Goal: Information Seeking & Learning: Learn about a topic

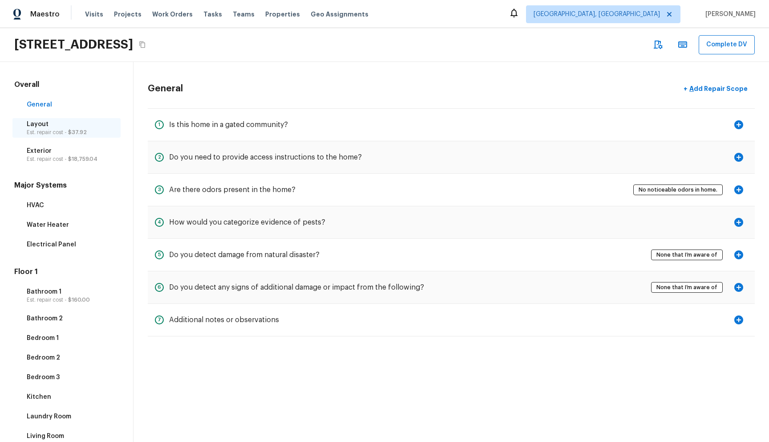
click at [61, 132] on p "Est. repair cost - $37.92" at bounding box center [71, 132] width 89 height 7
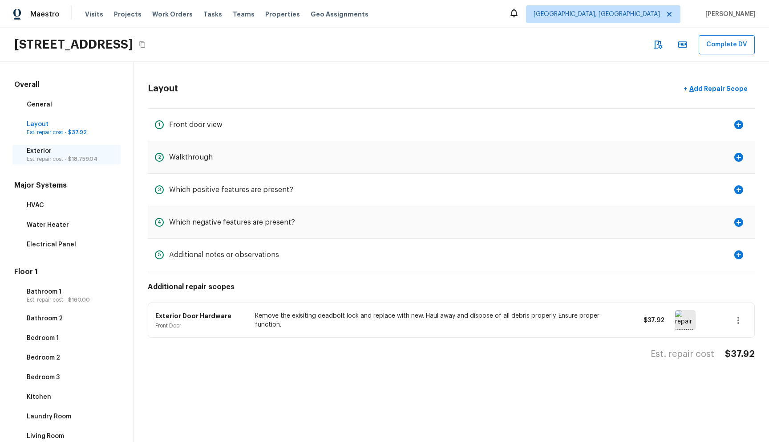
click at [70, 150] on p "Exterior" at bounding box center [71, 150] width 89 height 9
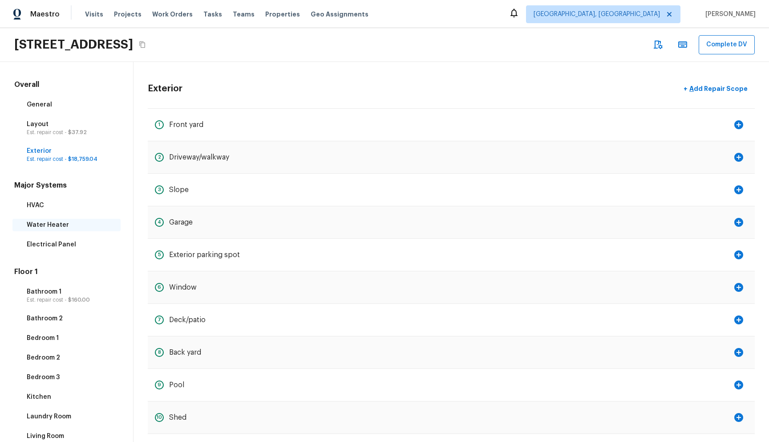
click at [63, 221] on p "Water Heater" at bounding box center [71, 224] width 89 height 9
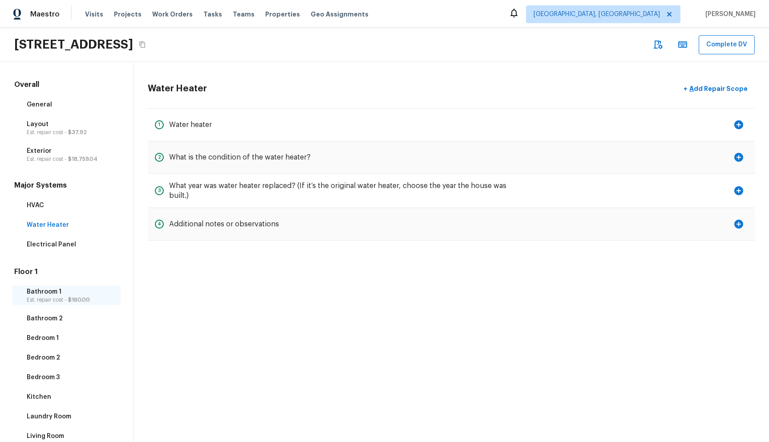
click at [70, 302] on p "Est. repair cost - $160.00" at bounding box center [71, 299] width 89 height 7
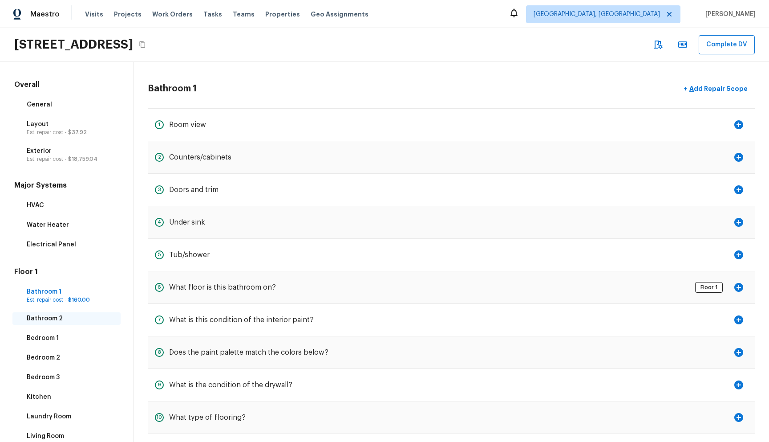
click at [69, 321] on p "Bathroom 2" at bounding box center [71, 318] width 89 height 9
click at [42, 98] on div "General" at bounding box center [66, 104] width 108 height 12
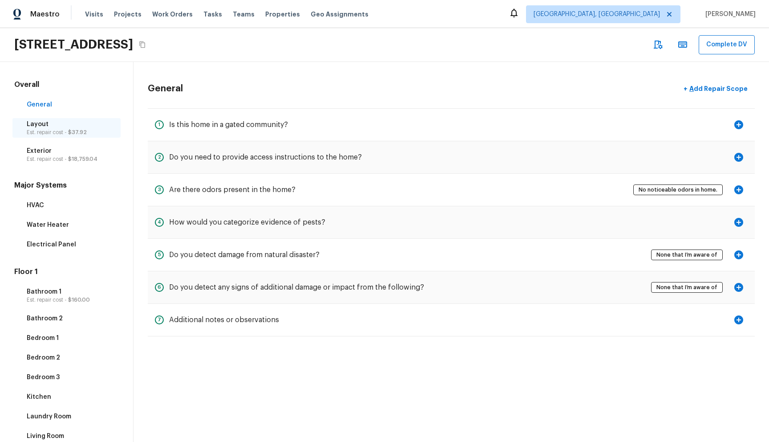
click at [58, 123] on p "Layout" at bounding box center [71, 124] width 89 height 9
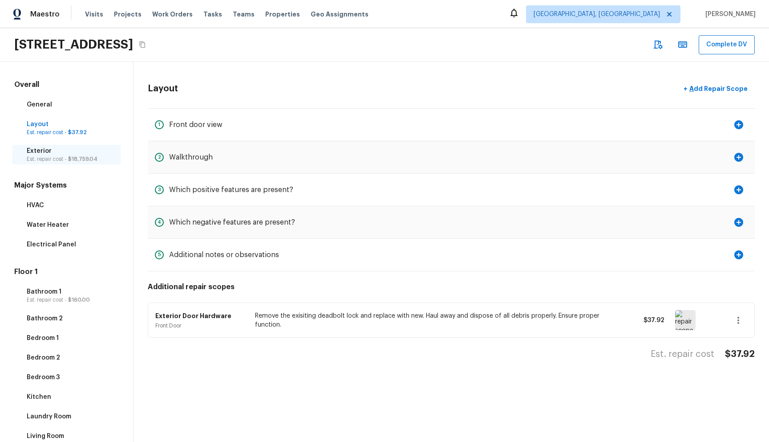
click at [65, 149] on p "Exterior" at bounding box center [71, 150] width 89 height 9
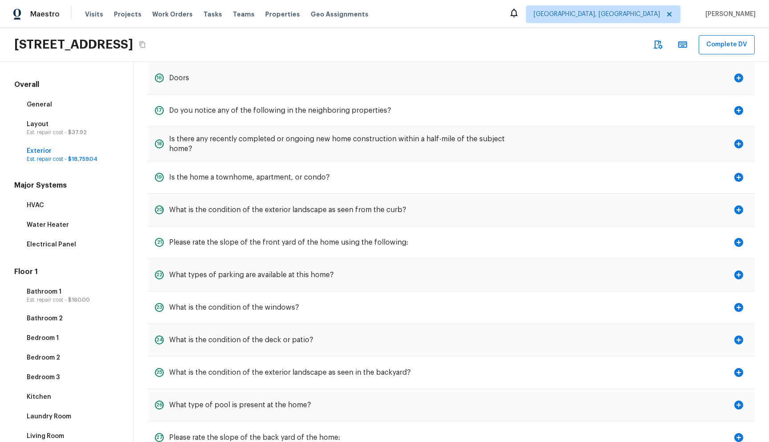
scroll to position [97, 0]
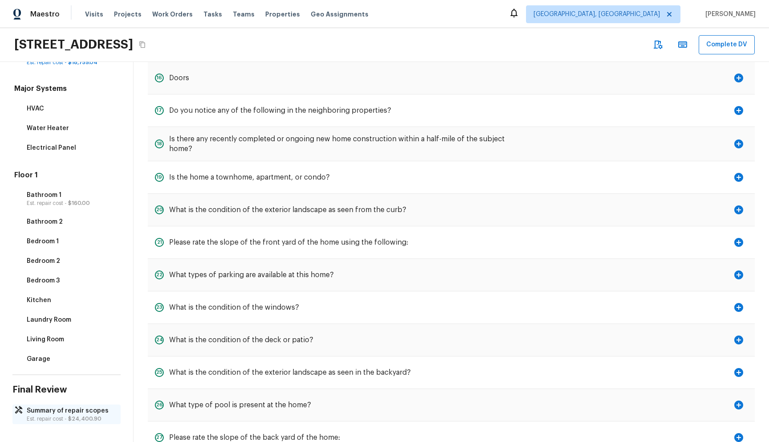
click at [65, 414] on p "Summary of repair scopes" at bounding box center [71, 410] width 89 height 9
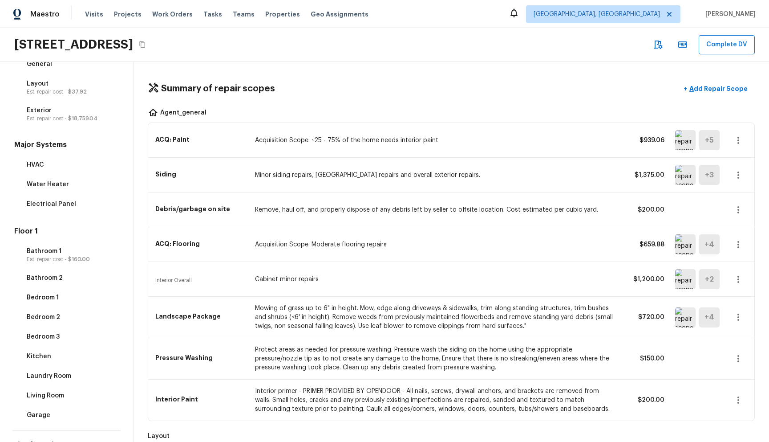
scroll to position [0, 0]
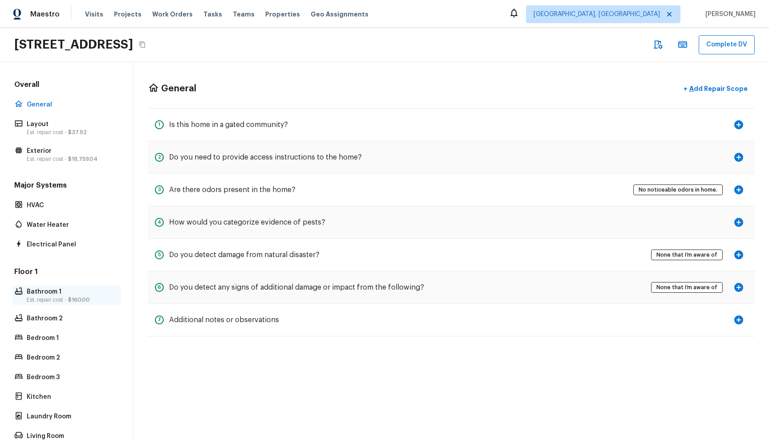
scroll to position [97, 0]
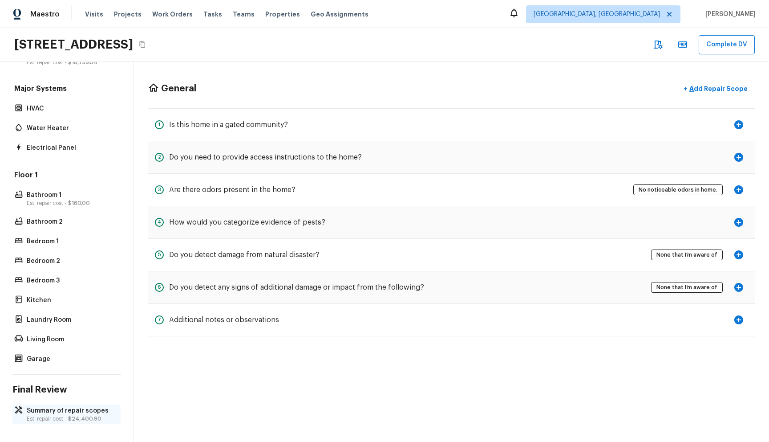
click at [72, 404] on div "Overall General Layout Est. repair cost - $37.92 Exterior Est. repair cost - $1…" at bounding box center [67, 252] width 134 height 380
click at [71, 410] on p "Summary of repair scopes" at bounding box center [71, 410] width 89 height 9
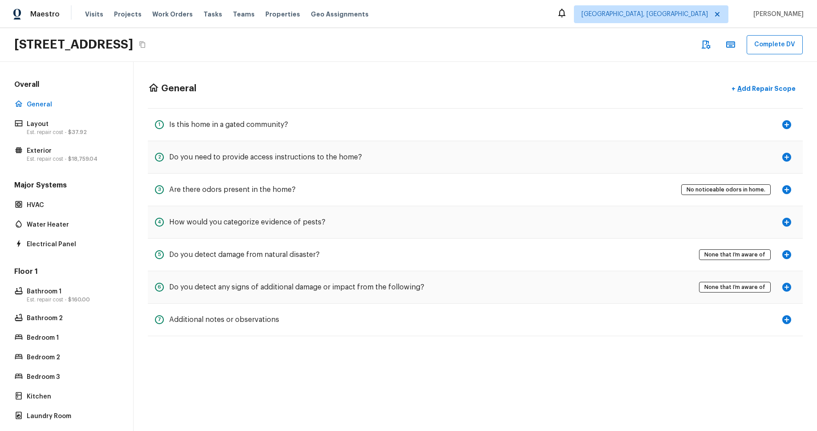
scroll to position [107, 0]
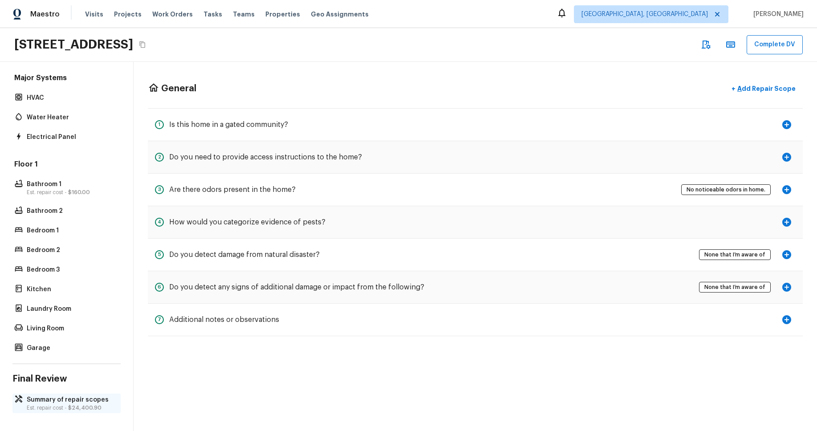
click at [70, 402] on p "Summary of repair scopes" at bounding box center [71, 399] width 89 height 9
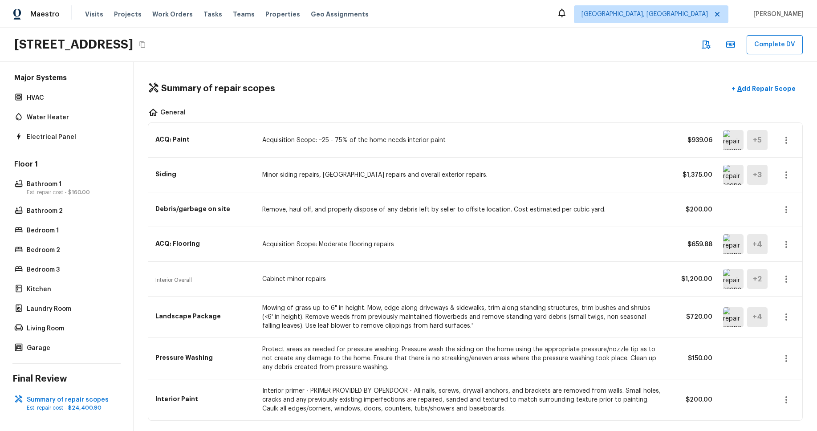
scroll to position [0, 0]
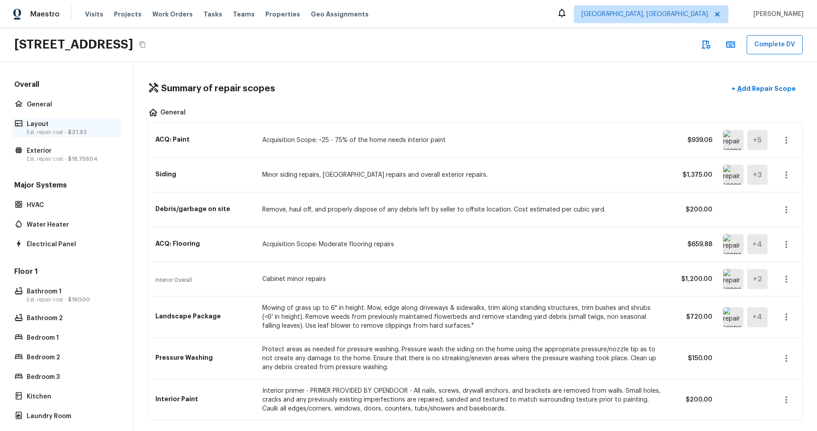
click at [54, 129] on p "Est. repair cost - $37.92" at bounding box center [71, 132] width 89 height 7
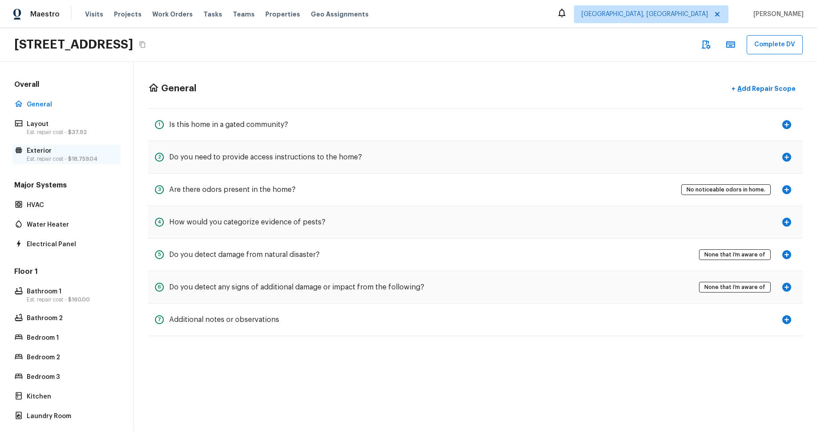
click at [59, 152] on p "Exterior" at bounding box center [71, 150] width 89 height 9
click at [77, 122] on p "Layout" at bounding box center [71, 124] width 89 height 9
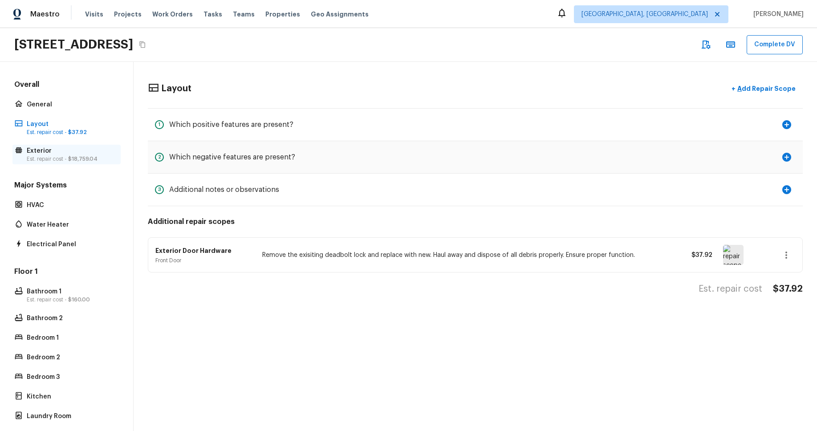
click at [77, 152] on p "Exterior" at bounding box center [71, 150] width 89 height 9
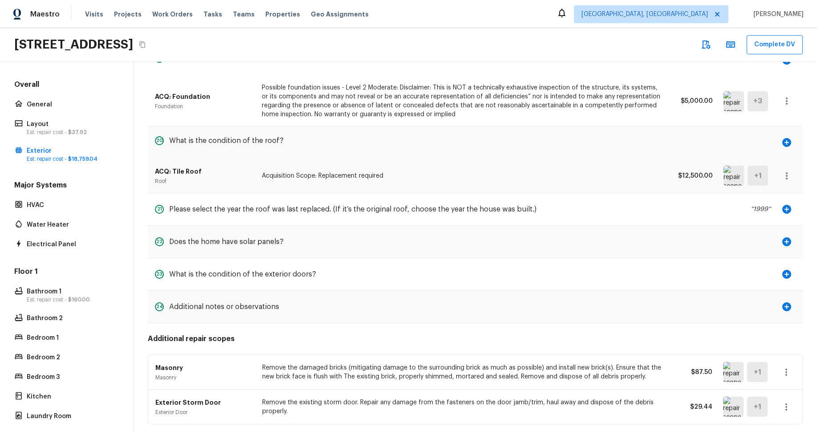
scroll to position [717, 0]
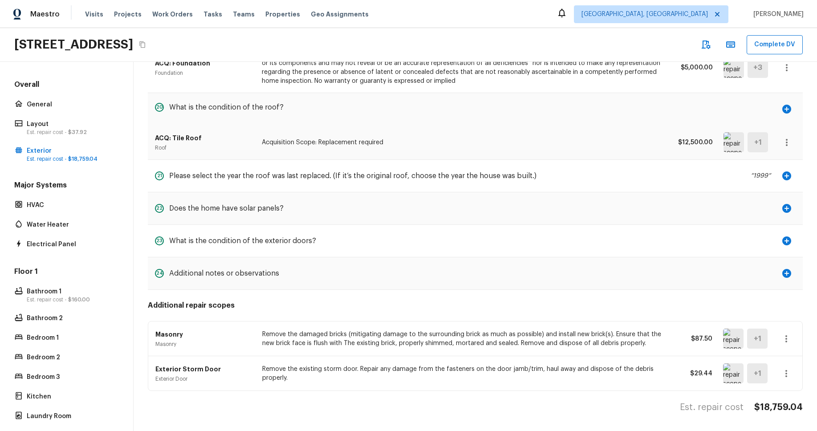
click at [521, 136] on div "ACQ: Tile Roof Roof Acquisition Scope: Replacement required $12,500.00 + 1" at bounding box center [475, 142] width 641 height 34
click at [516, 114] on div "20 What is the condition of the roof?" at bounding box center [475, 109] width 655 height 32
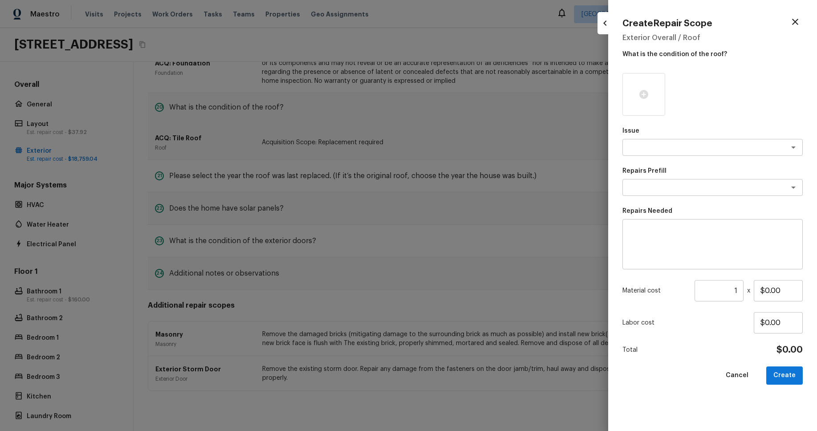
click at [516, 114] on div at bounding box center [408, 215] width 817 height 431
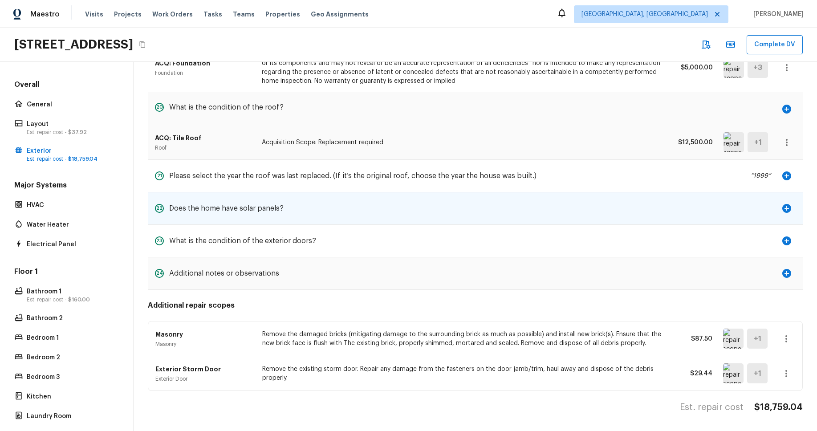
click at [532, 202] on div "22 Does the home have solar panels?" at bounding box center [475, 208] width 655 height 32
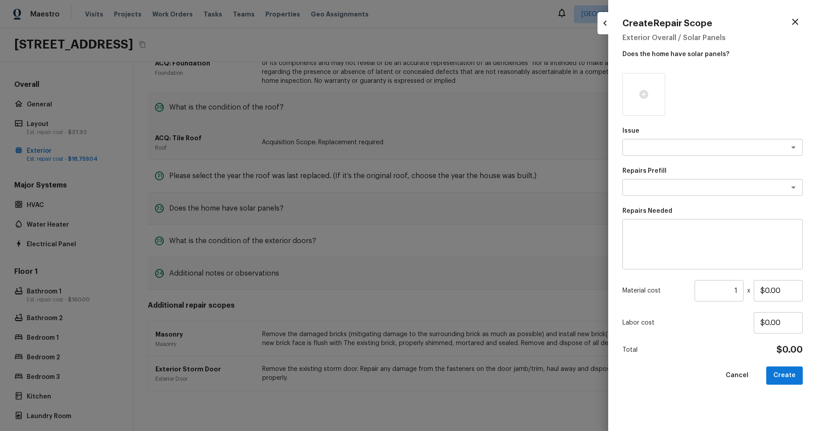
click at [532, 203] on div at bounding box center [408, 215] width 817 height 431
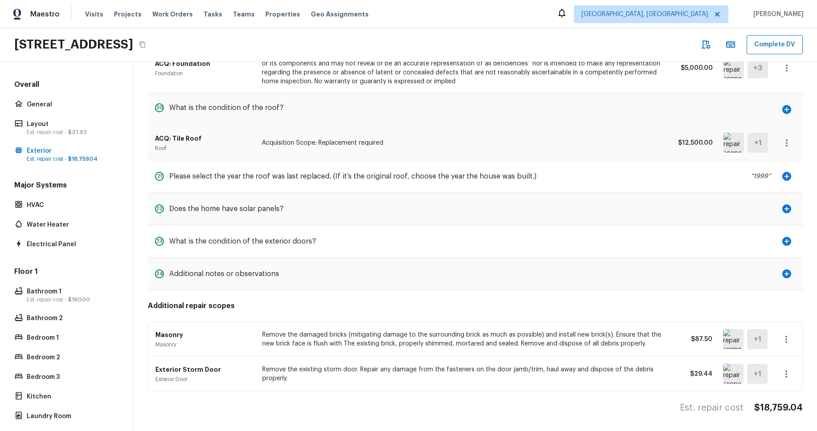
scroll to position [0, 0]
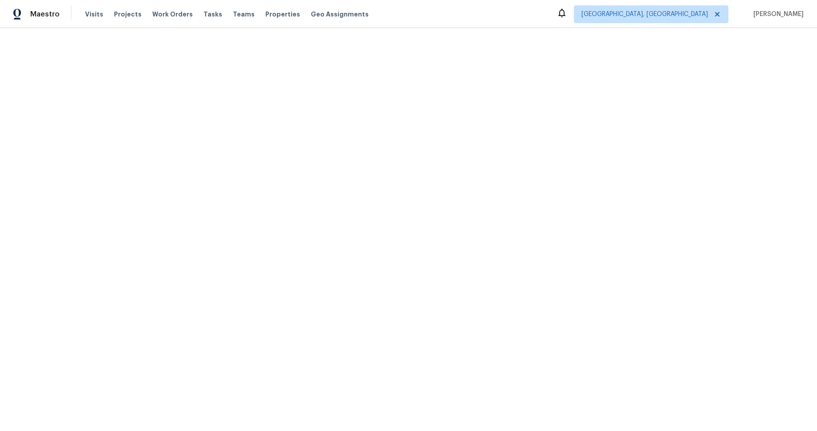
click at [151, 4] on div "Maestro Visits Projects Work Orders Tasks Teams Properties Geo Assignments Albu…" at bounding box center [408, 14] width 817 height 28
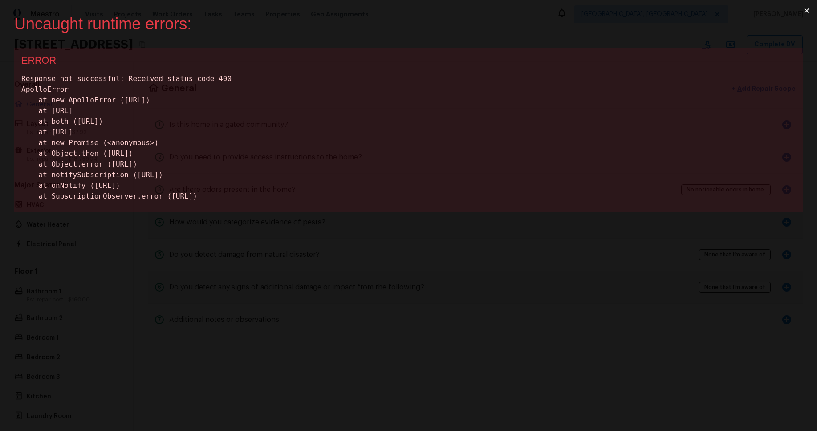
click at [805, 13] on button "×" at bounding box center [806, 10] width 20 height 21
click at [805, 12] on button "×" at bounding box center [806, 10] width 20 height 21
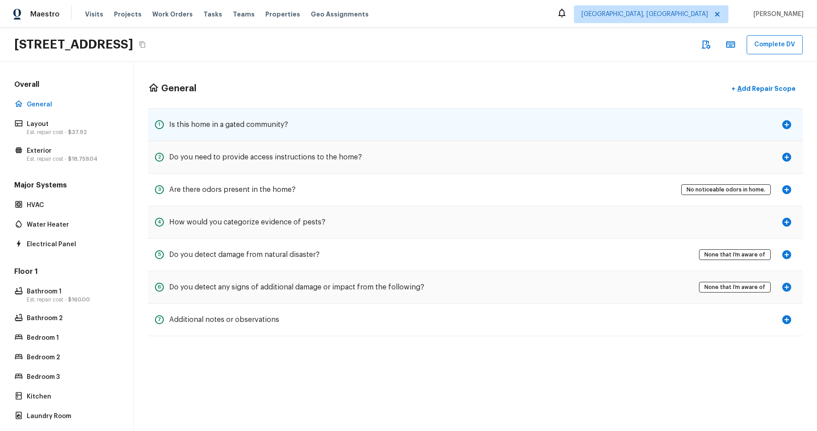
click at [431, 133] on div "1 Is this home in a gated community?" at bounding box center [475, 125] width 655 height 32
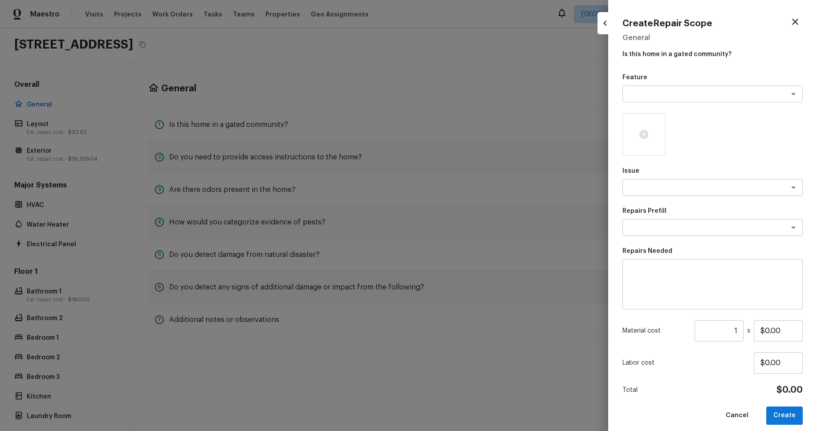
click at [508, 76] on div at bounding box center [408, 215] width 817 height 431
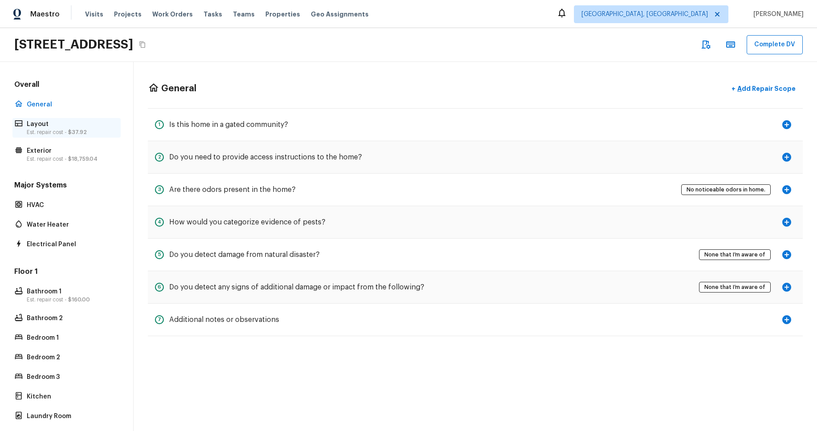
click at [60, 123] on p "Layout" at bounding box center [71, 124] width 89 height 9
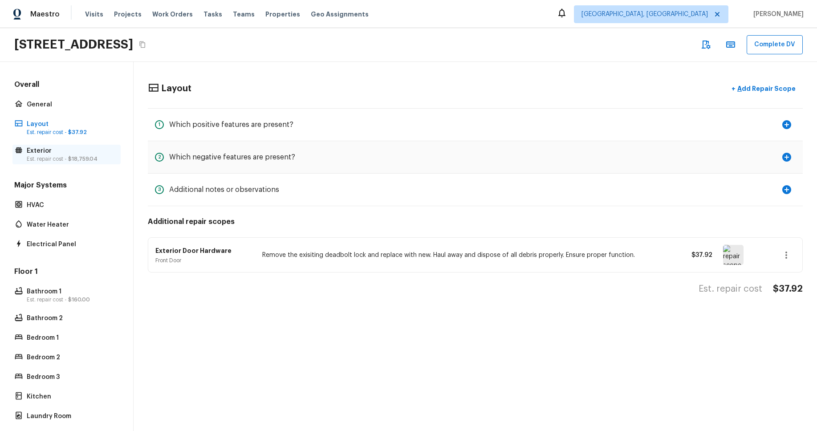
click at [61, 151] on p "Exterior" at bounding box center [71, 150] width 89 height 9
